Goal: Task Accomplishment & Management: Complete application form

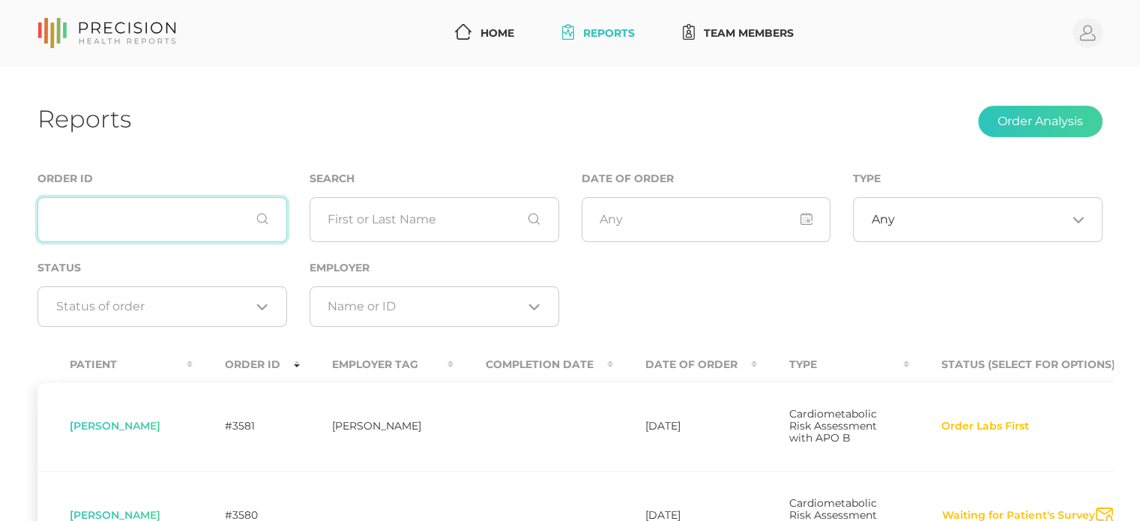
click at [154, 228] on input "text" at bounding box center [162, 219] width 250 height 45
click at [624, 34] on link "Reports" at bounding box center [598, 33] width 85 height 28
click at [489, 37] on link "Home" at bounding box center [484, 33] width 71 height 28
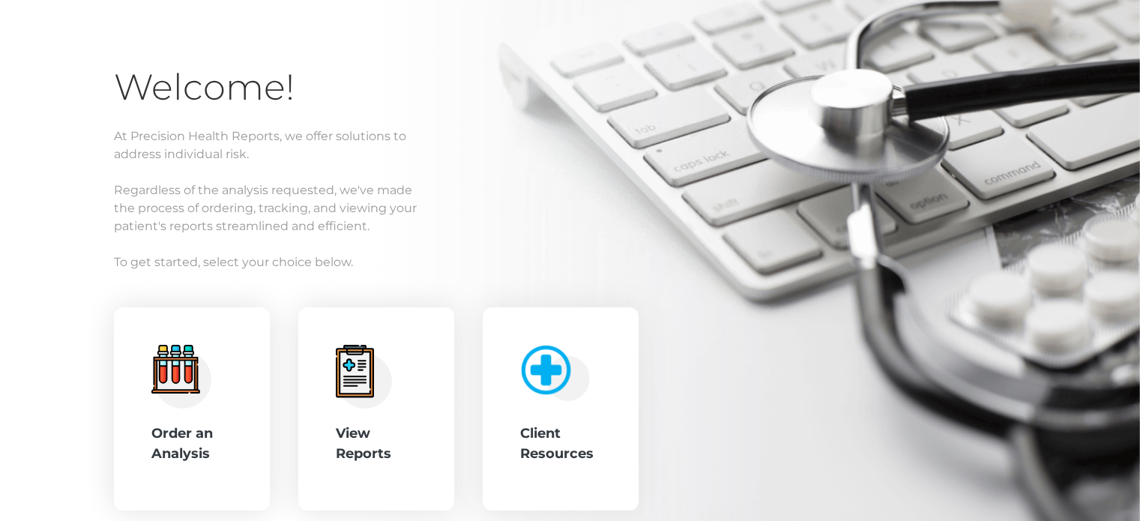
scroll to position [150, 0]
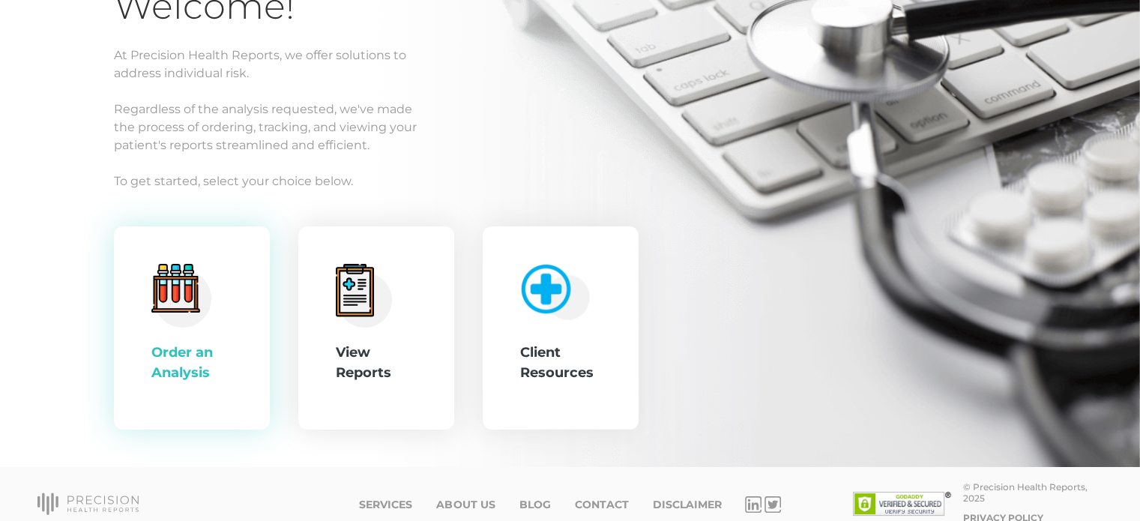
click at [192, 338] on div ".cls-4{fill:#f3f3f3}.cls-5{fill:#e4e4e4}.cls-6{fill:#bbf7ff}.cls-7{fill:#8bf0ff…" at bounding box center [191, 328] width 81 height 129
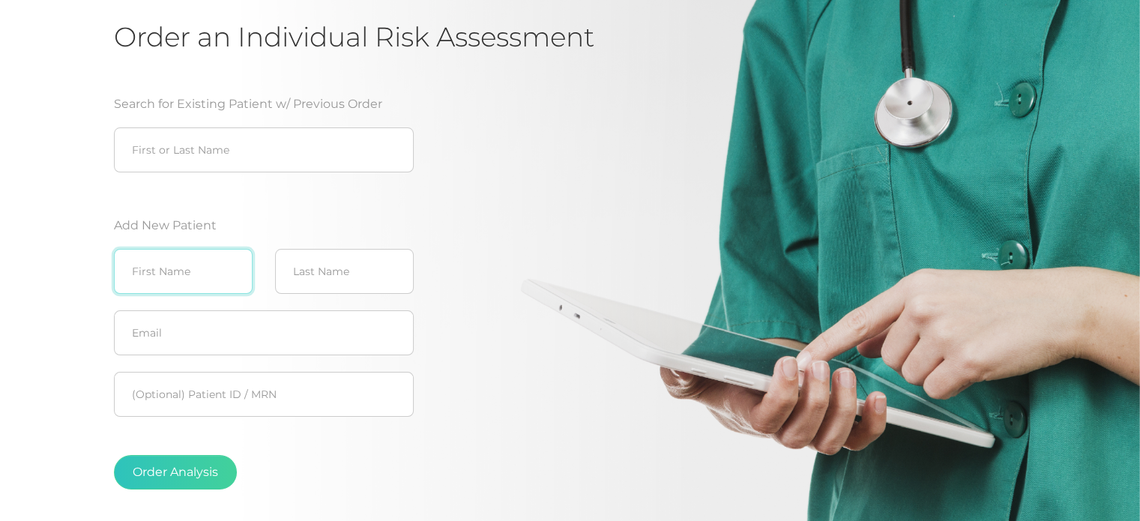
click at [186, 259] on input "text" at bounding box center [183, 271] width 139 height 45
type input "[PERSON_NAME]"
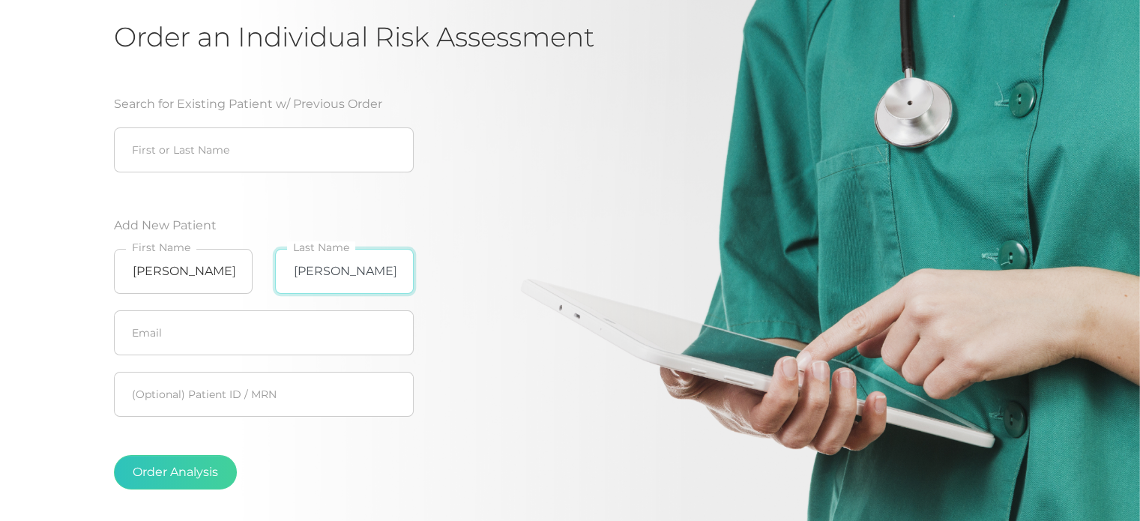
type input "[PERSON_NAME]"
paste input "[PERSON_NAME][EMAIL_ADDRESS][PERSON_NAME][DOMAIN_NAME]"
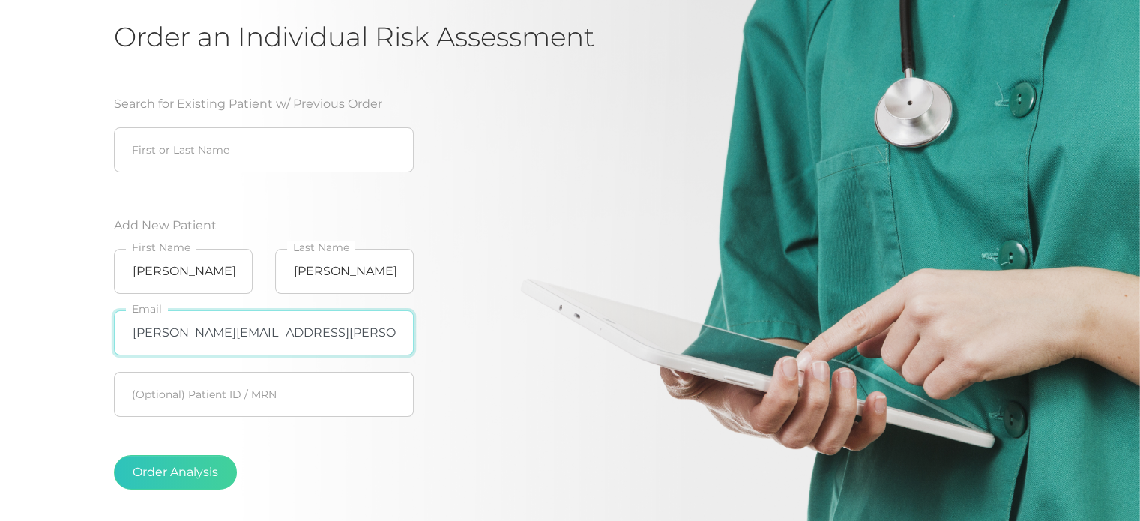
type input "[PERSON_NAME][EMAIL_ADDRESS][PERSON_NAME][DOMAIN_NAME]"
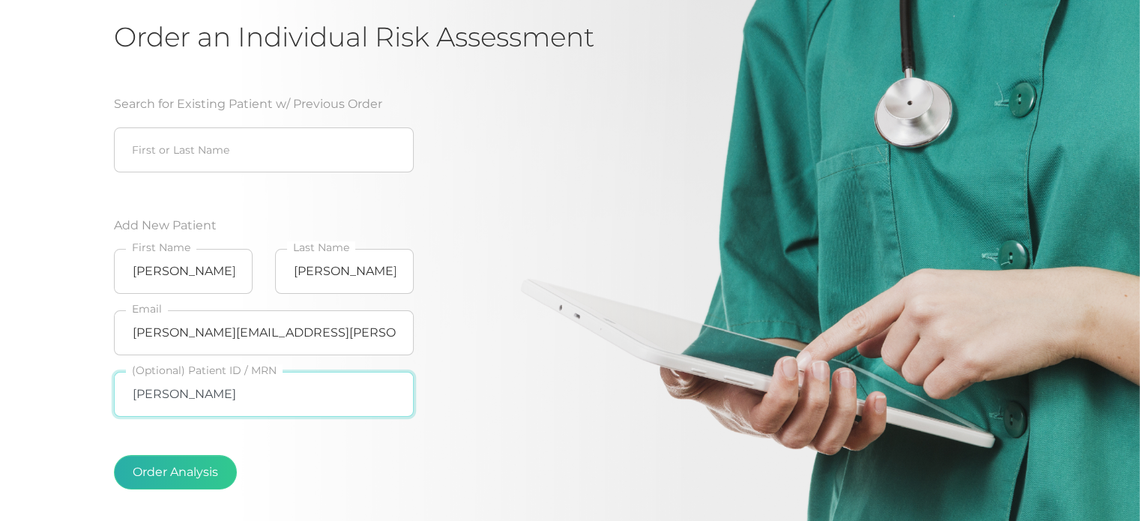
type input "[PERSON_NAME]"
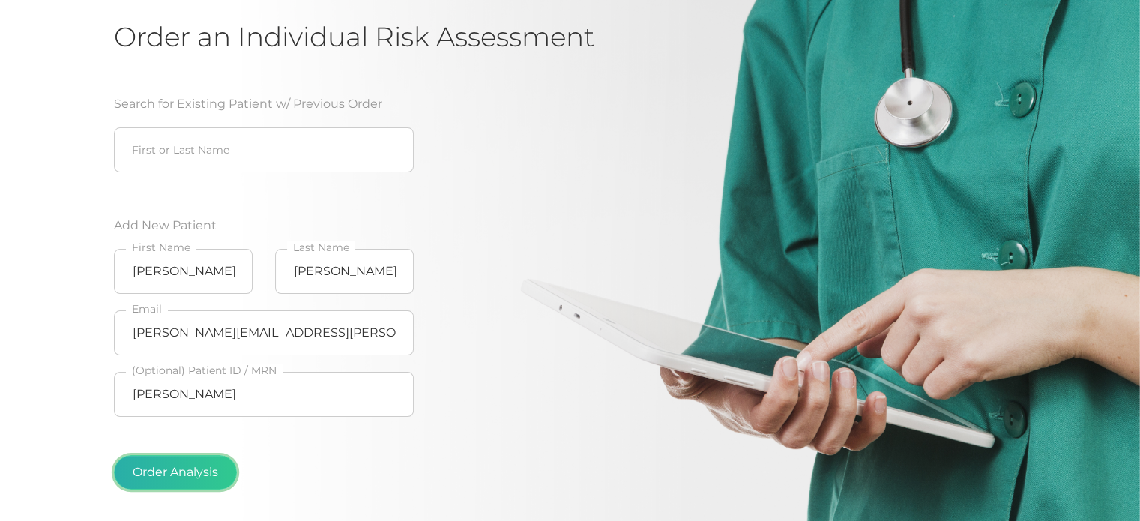
click at [176, 474] on button "Order Analysis" at bounding box center [175, 472] width 123 height 34
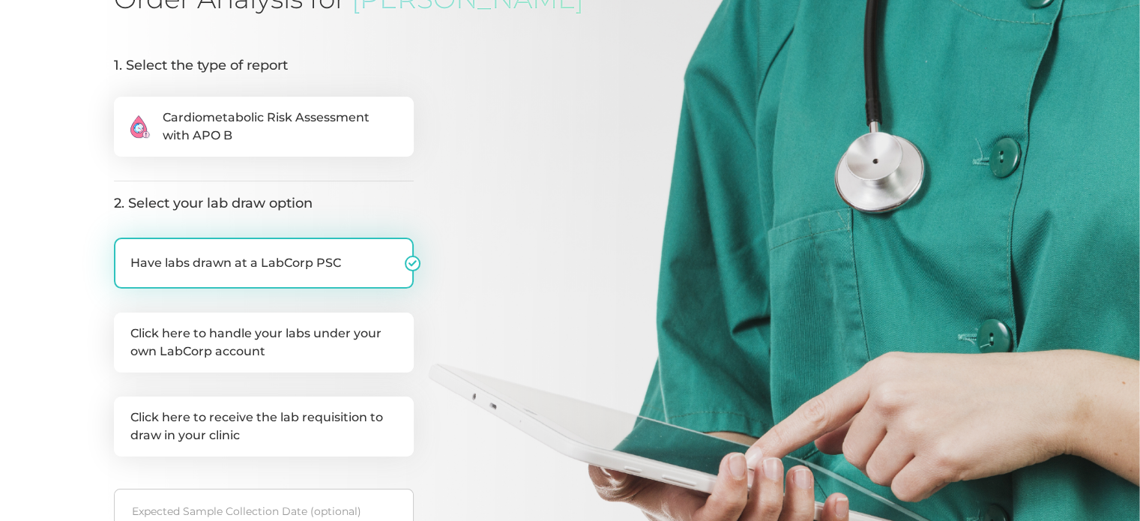
scroll to position [225, 0]
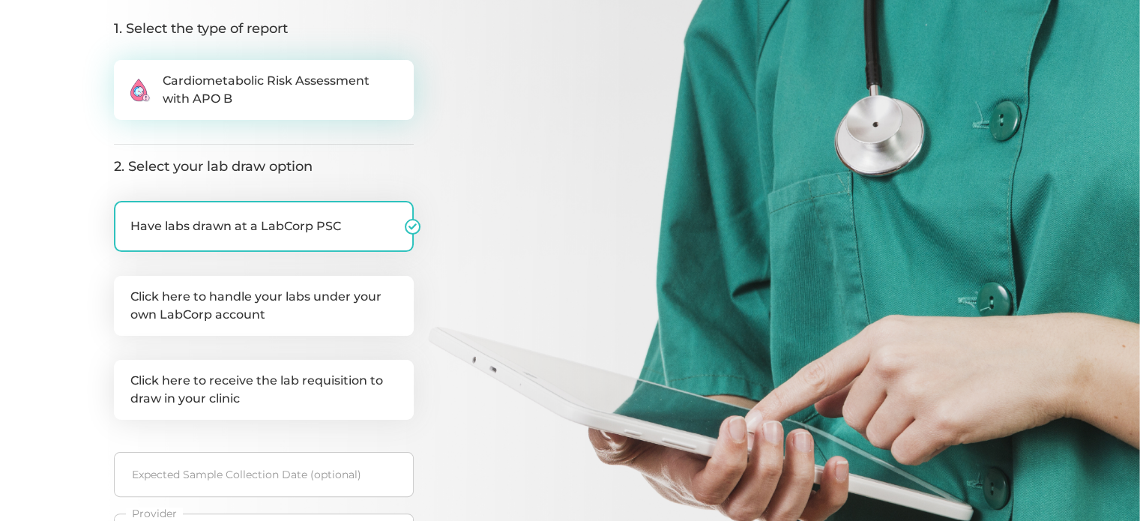
click at [293, 104] on span "Cardiometabolic Risk Assessment with APO B" at bounding box center [280, 90] width 235 height 36
click at [126, 75] on input ".cls-2{fill:#fa759e}.cls-4{fill:#ffd7e5}.cls-8{fill:#3a2c60} Cardiometabolic Ri…" at bounding box center [120, 67] width 12 height 15
radio input "true"
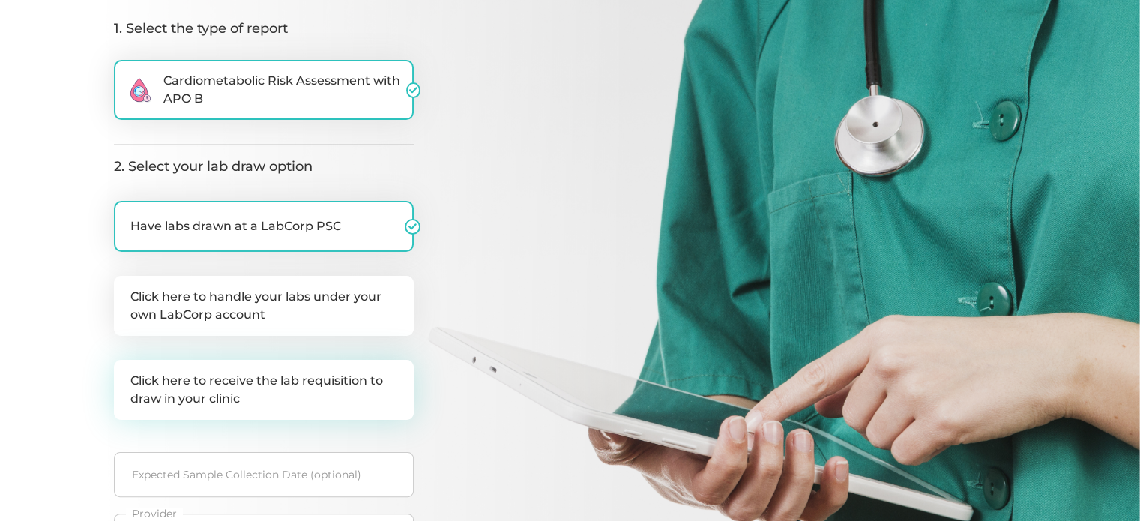
click at [263, 401] on label "Click here to receive the lab requisition to draw in your clinic" at bounding box center [264, 390] width 300 height 60
click at [126, 375] on input "Click here to receive the lab requisition to draw in your clinic" at bounding box center [120, 367] width 12 height 15
checkbox input "true"
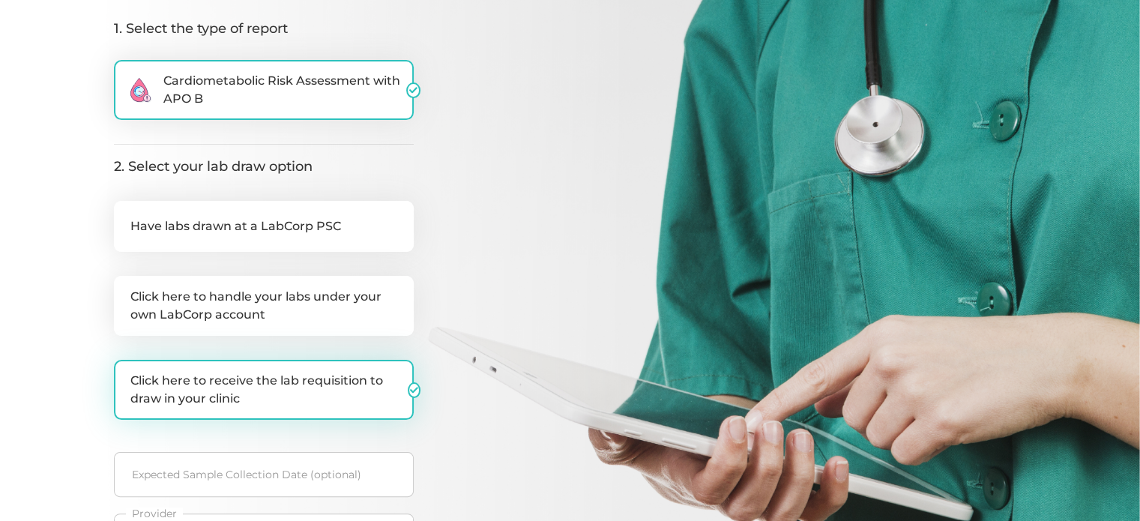
checkbox input "false"
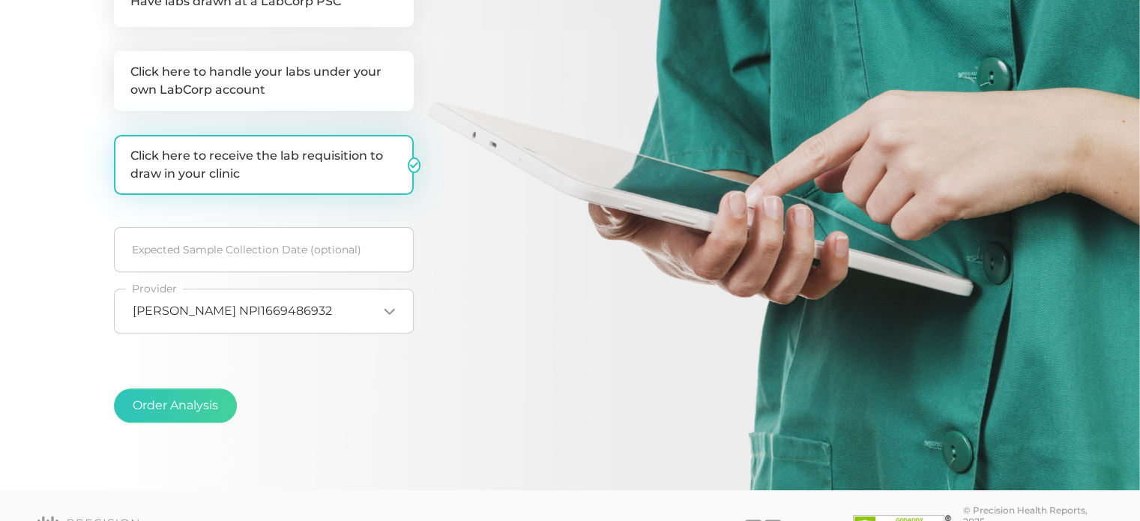
scroll to position [490, 0]
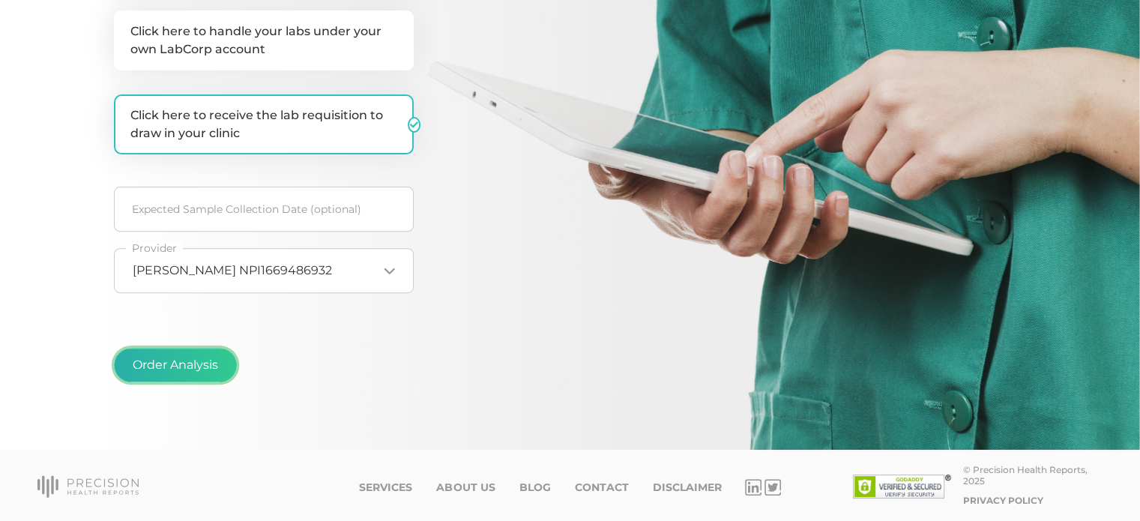
click at [186, 364] on button "Order Analysis" at bounding box center [175, 365] width 123 height 34
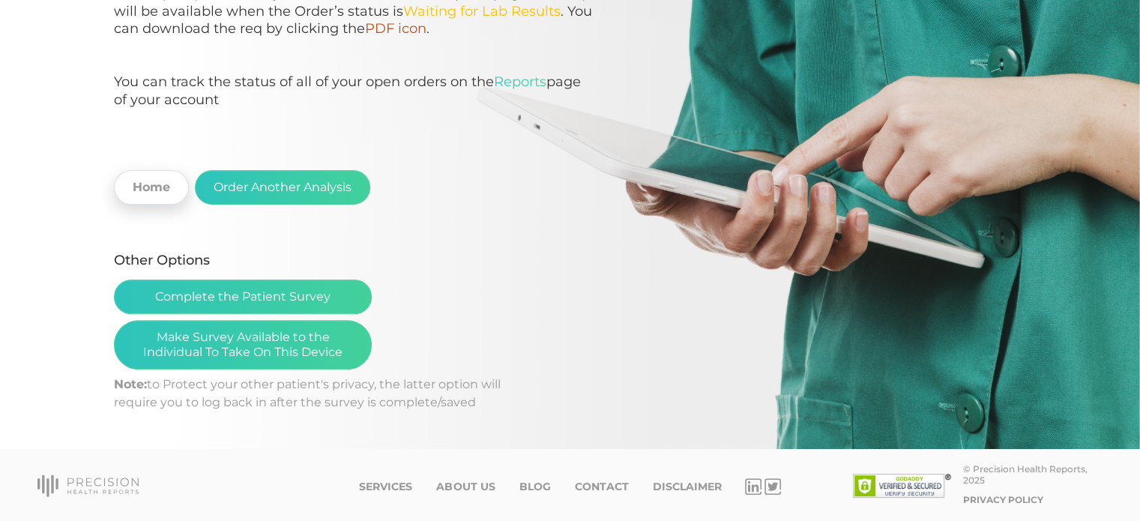
click at [139, 196] on link "Home" at bounding box center [151, 187] width 75 height 34
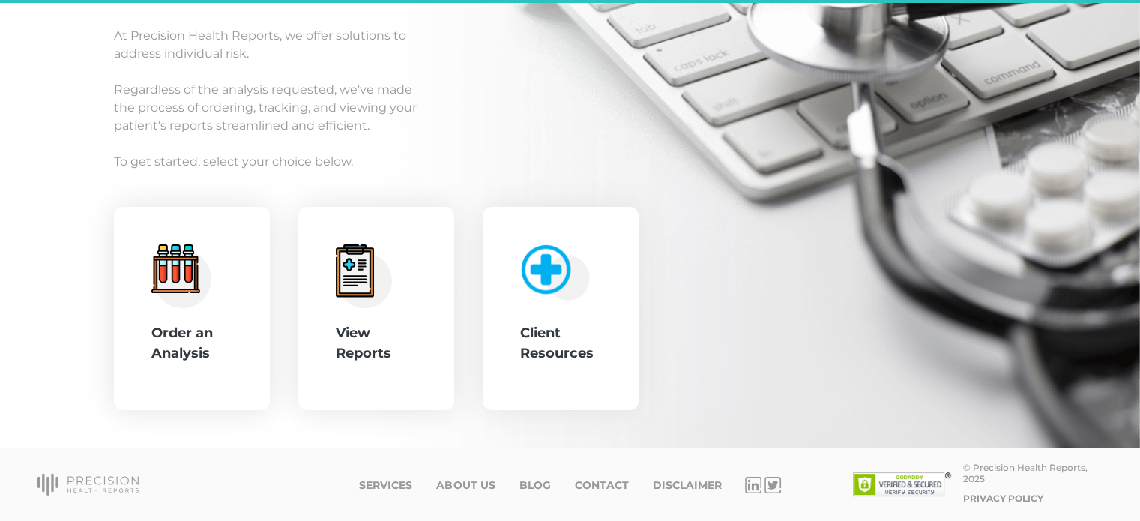
scroll to position [169, 0]
